Goal: Transaction & Acquisition: Book appointment/travel/reservation

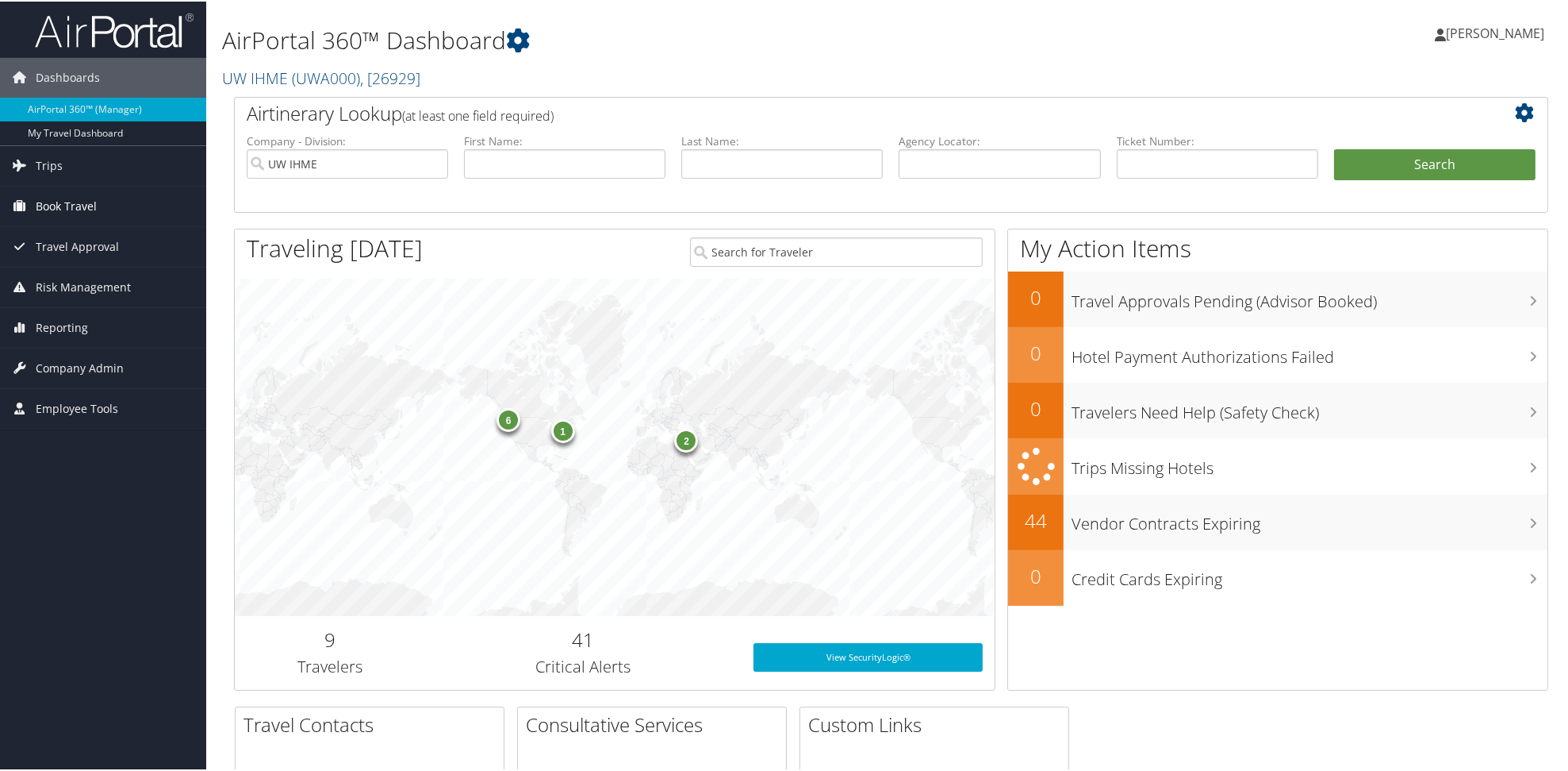
click at [64, 206] on span "Book Travel" at bounding box center [67, 205] width 62 height 40
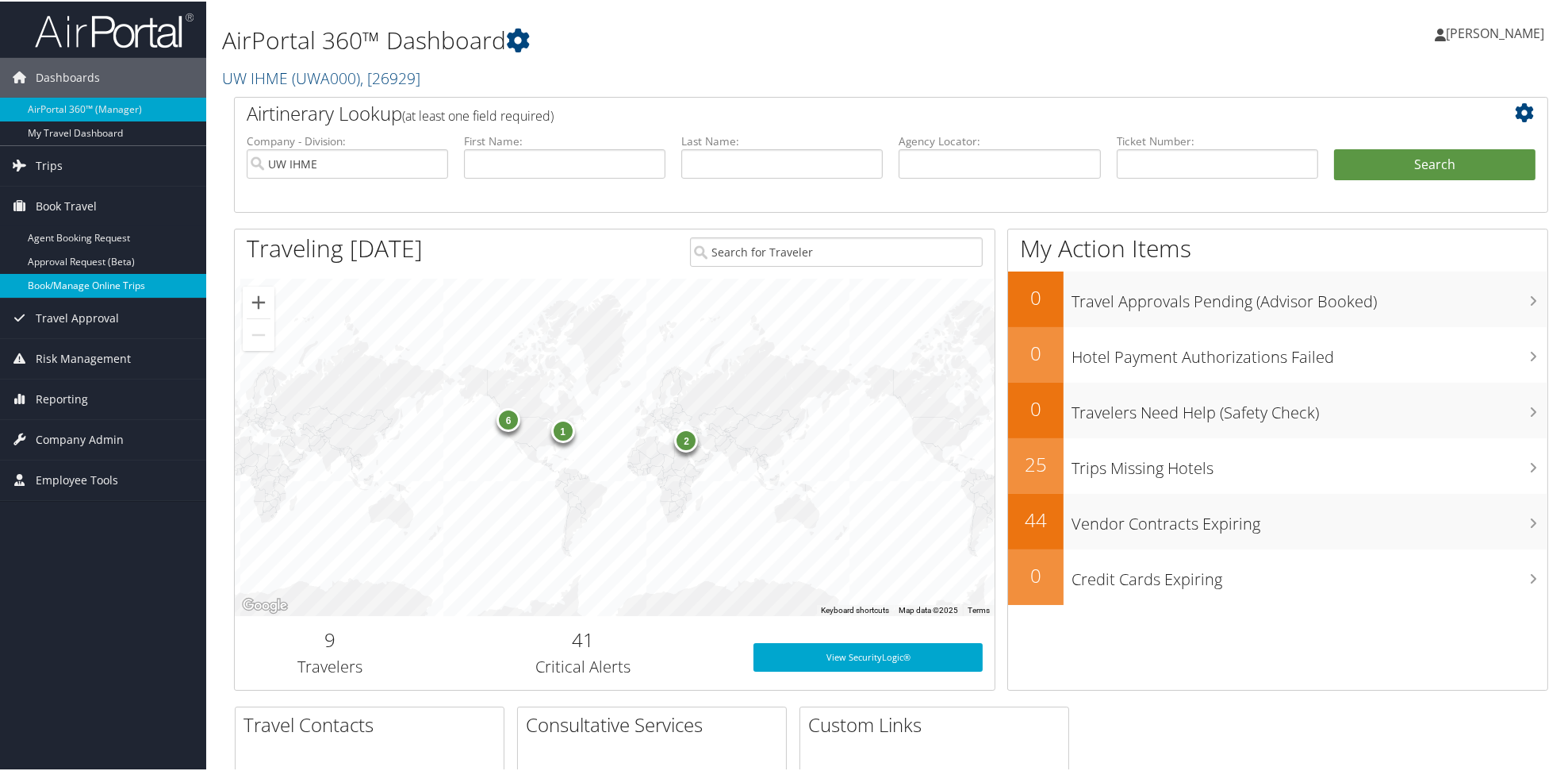
click at [74, 285] on link "Book/Manage Online Trips" at bounding box center [103, 284] width 207 height 24
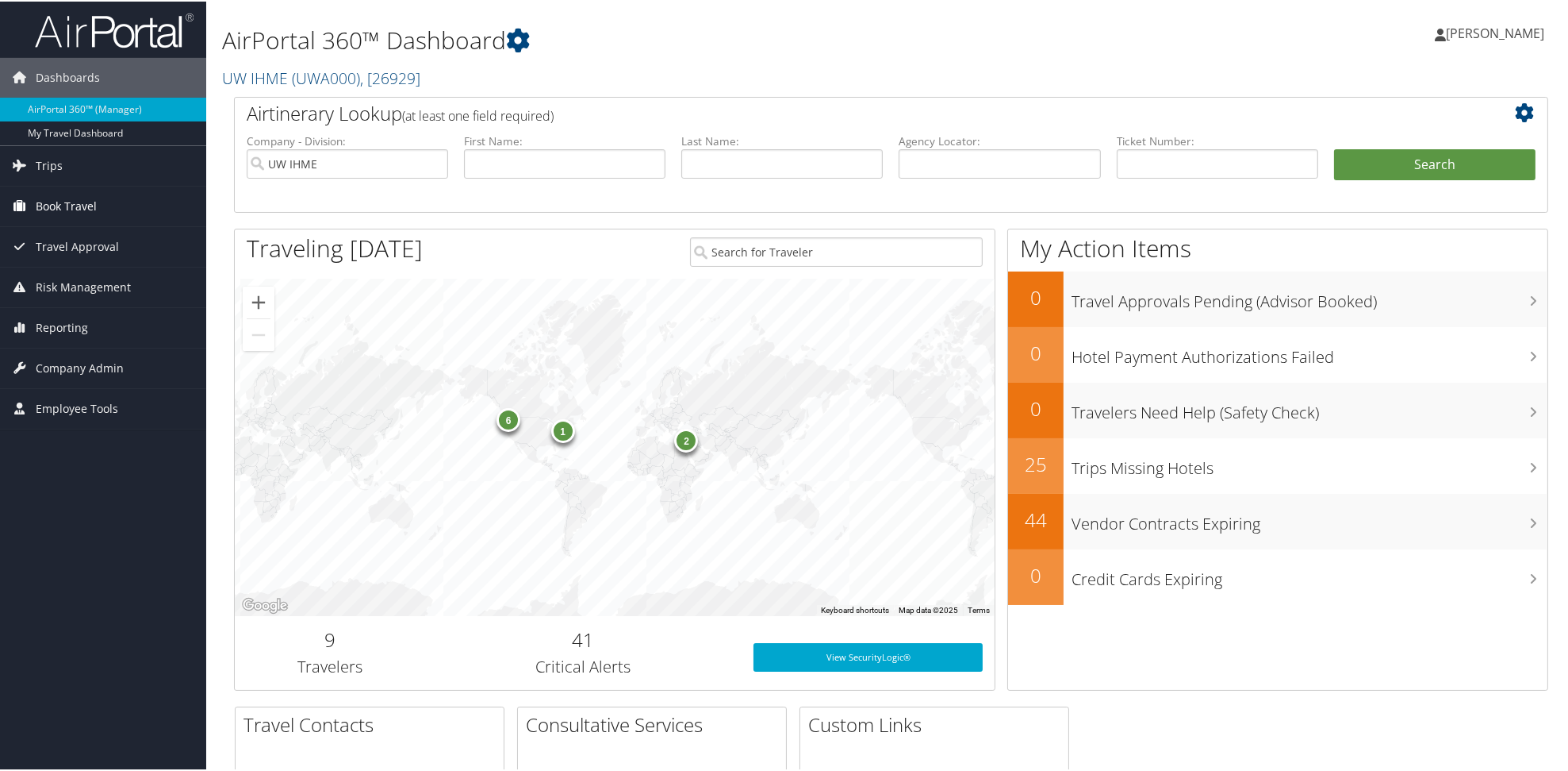
click at [62, 200] on span "Book Travel" at bounding box center [67, 205] width 62 height 40
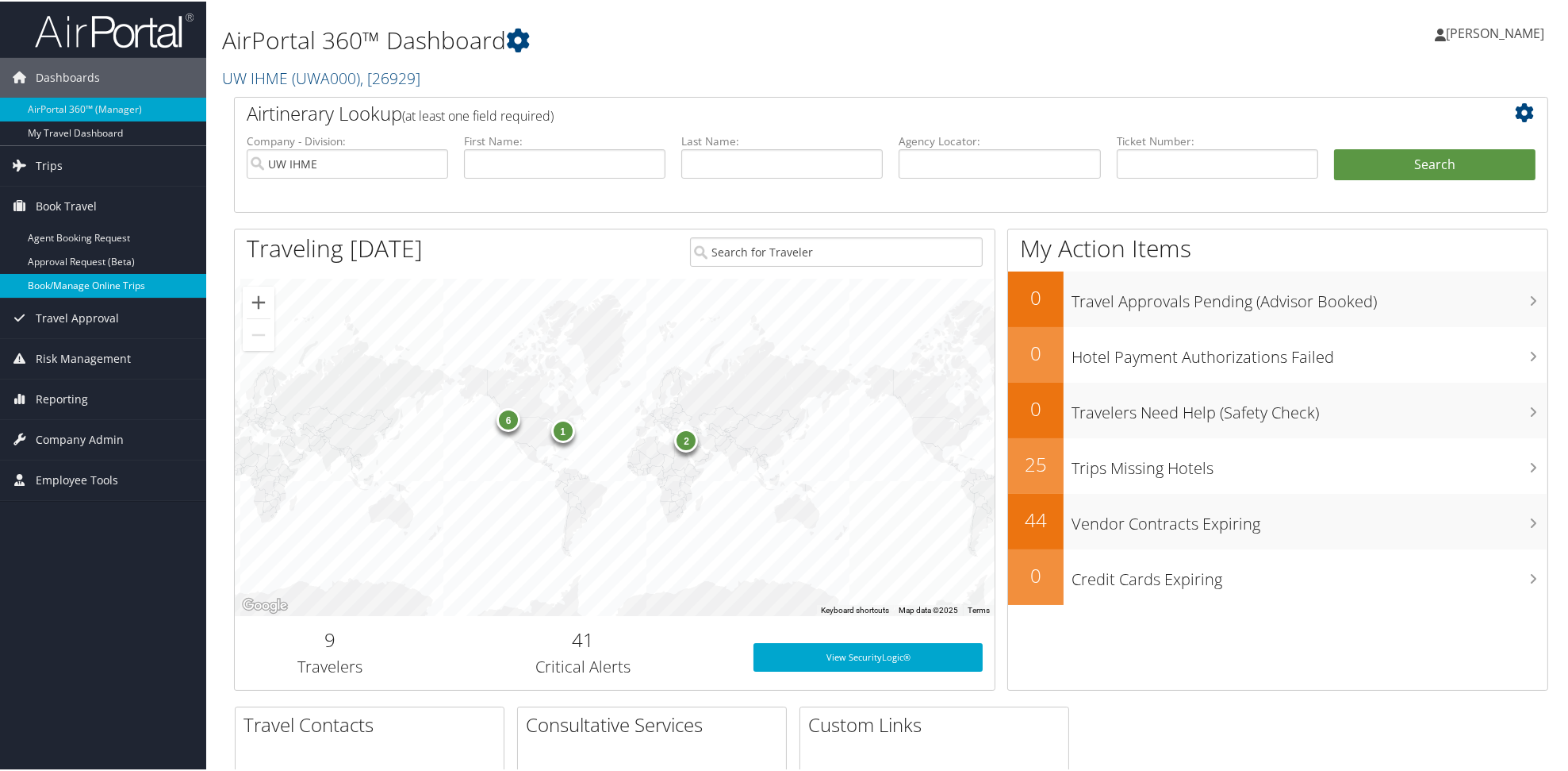
click at [63, 286] on link "Book/Manage Online Trips" at bounding box center [103, 284] width 207 height 24
